Goal: Information Seeking & Learning: Learn about a topic

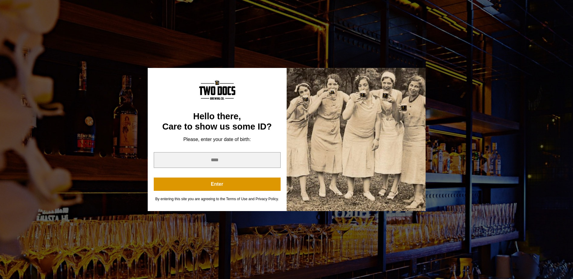
click at [371, 83] on div "You are not old enough to view this content. Try again on your 21st birthday." at bounding box center [287, 74] width 278 height 18
click at [223, 164] on input "year" at bounding box center [217, 160] width 127 height 16
type input "****"
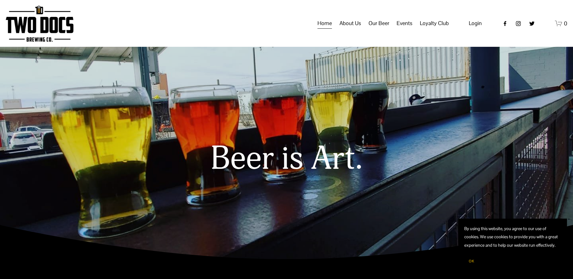
click at [378, 28] on span "Our Beer" at bounding box center [379, 23] width 21 height 10
click at [0, 0] on span "Taproom Menu" at bounding box center [0, 0] width 0 height 0
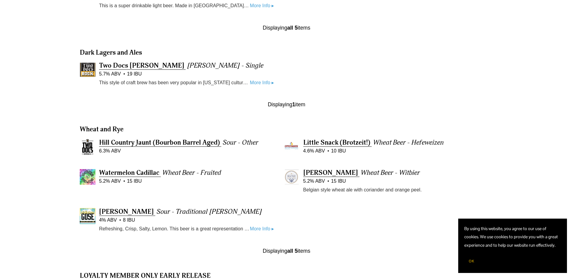
scroll to position [494, 0]
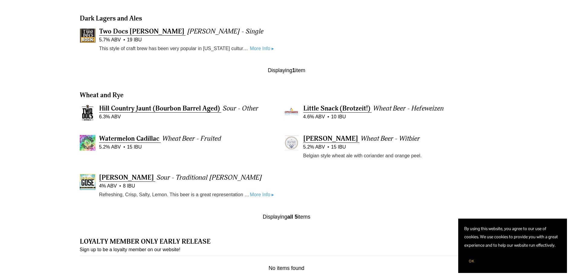
click at [264, 196] on link "More Info ▸" at bounding box center [262, 195] width 24 height 8
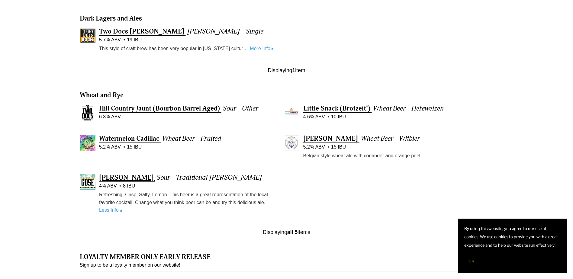
click at [118, 178] on span "[PERSON_NAME]" at bounding box center [126, 178] width 55 height 8
